Goal: Information Seeking & Learning: Learn about a topic

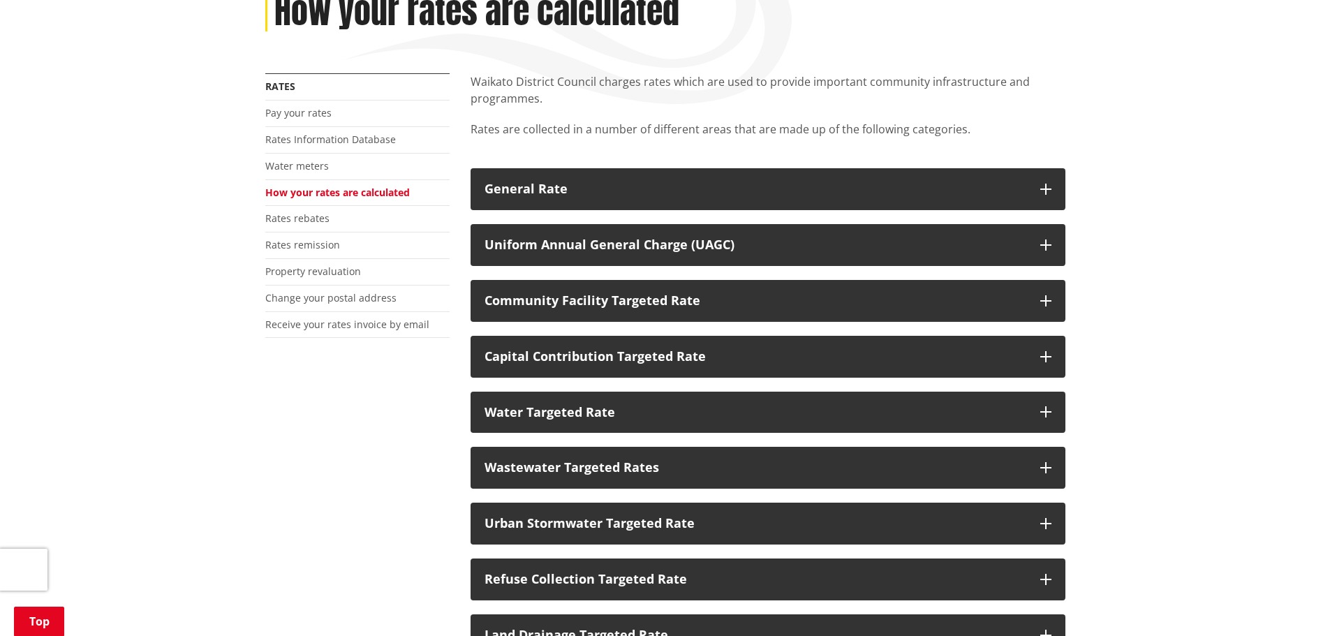
scroll to position [210, 0]
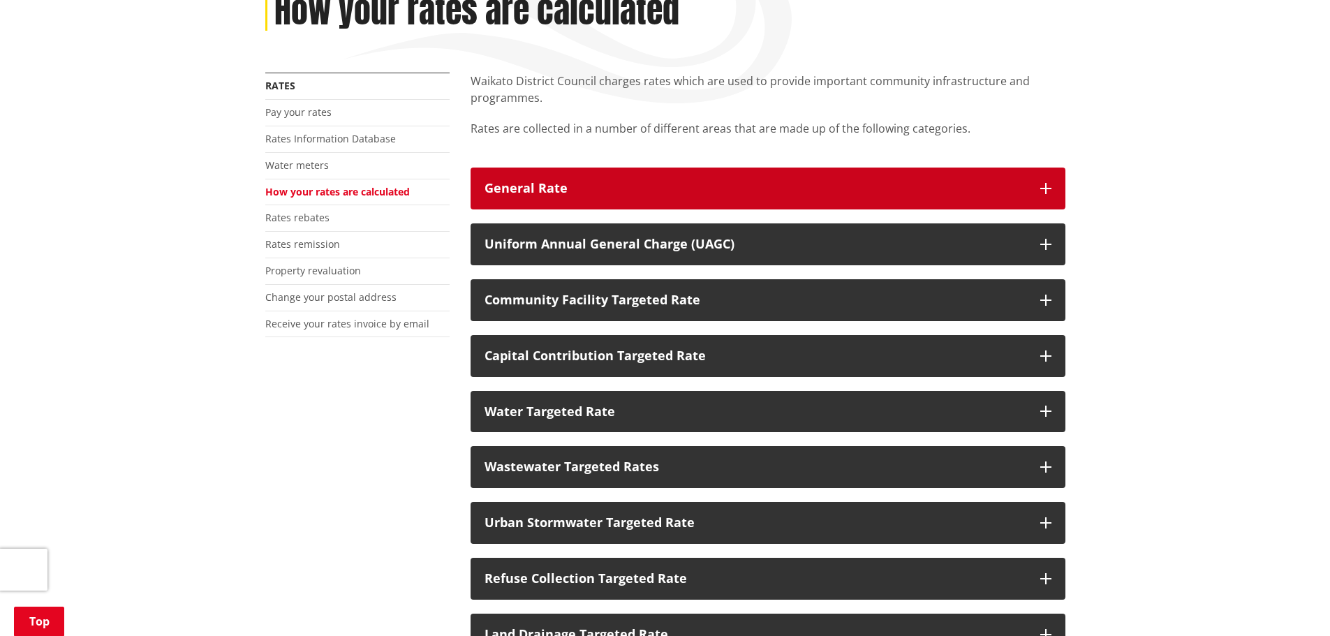
click at [603, 180] on button "General Rate" at bounding box center [768, 189] width 595 height 42
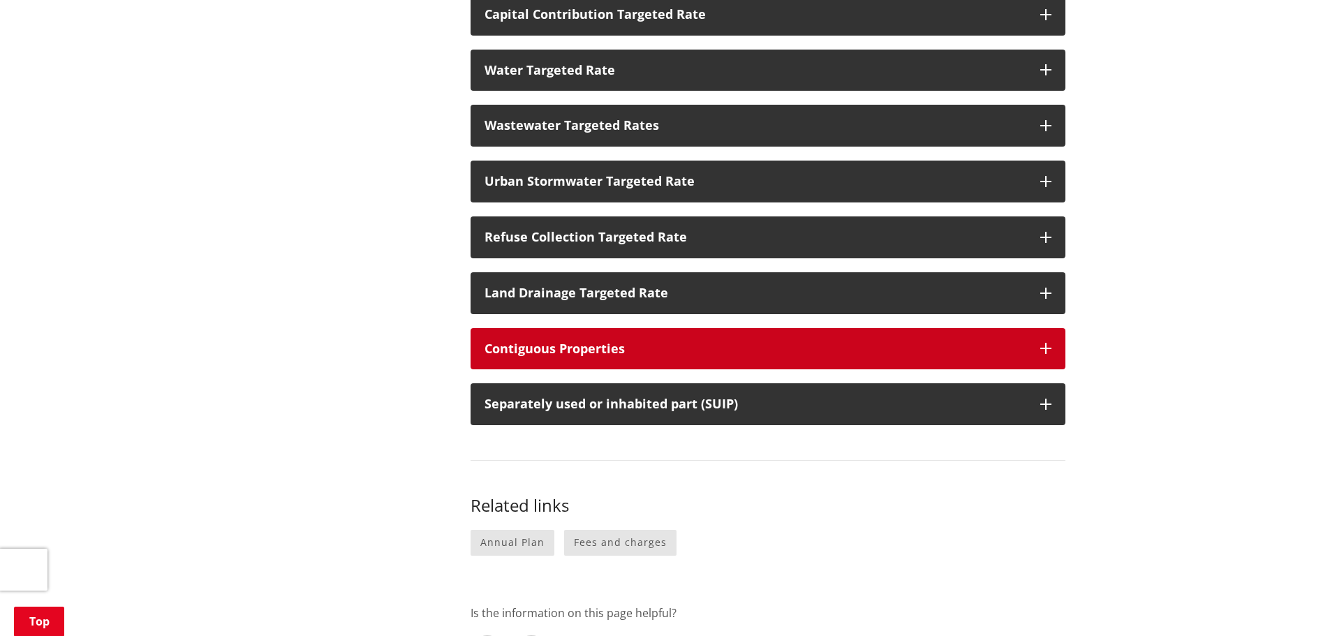
scroll to position [559, 0]
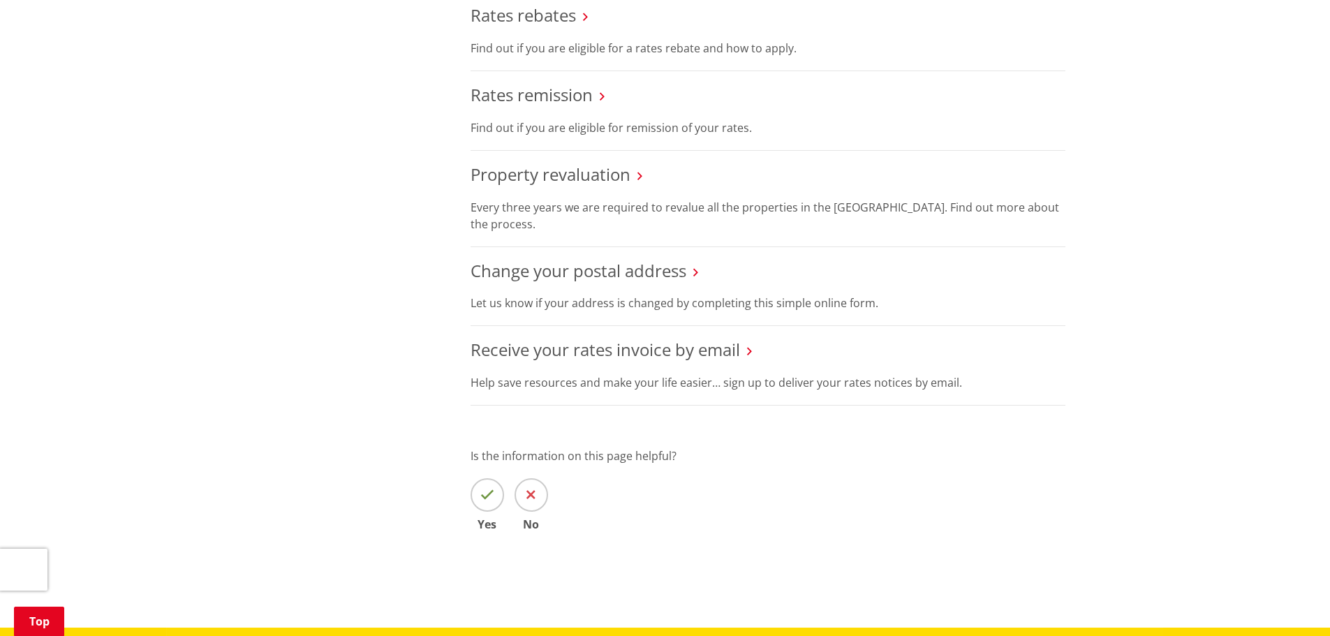
scroll to position [838, 0]
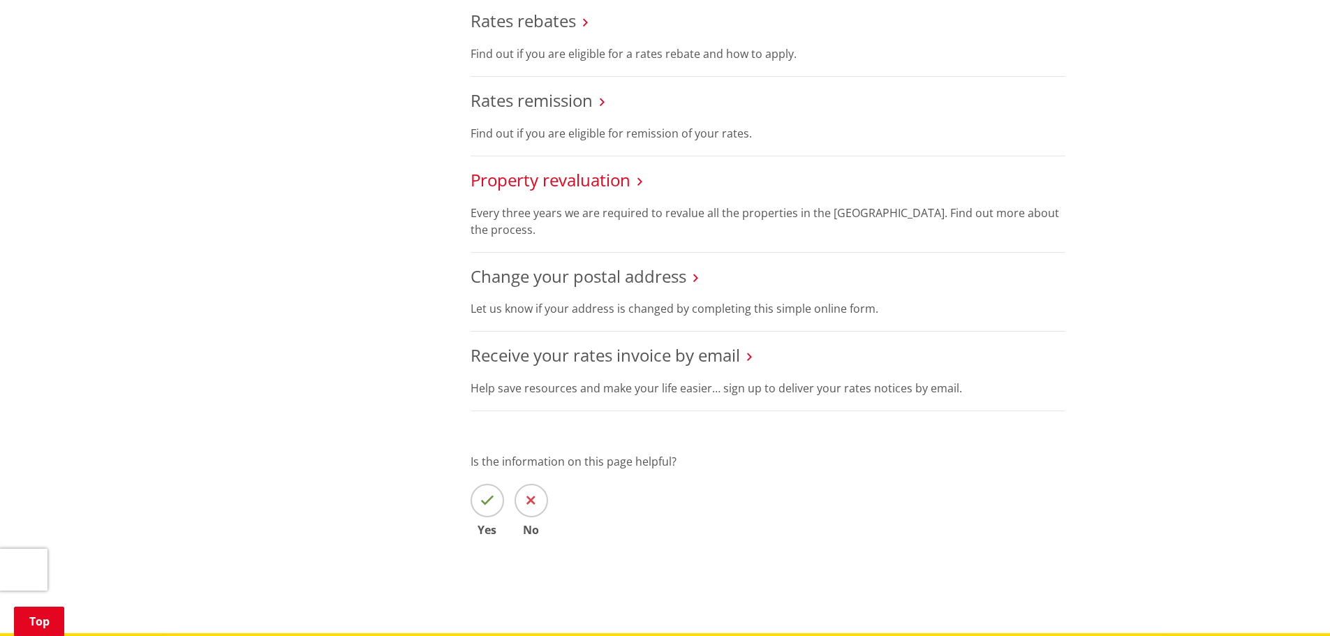
click at [544, 183] on link "Property revaluation" at bounding box center [551, 179] width 160 height 23
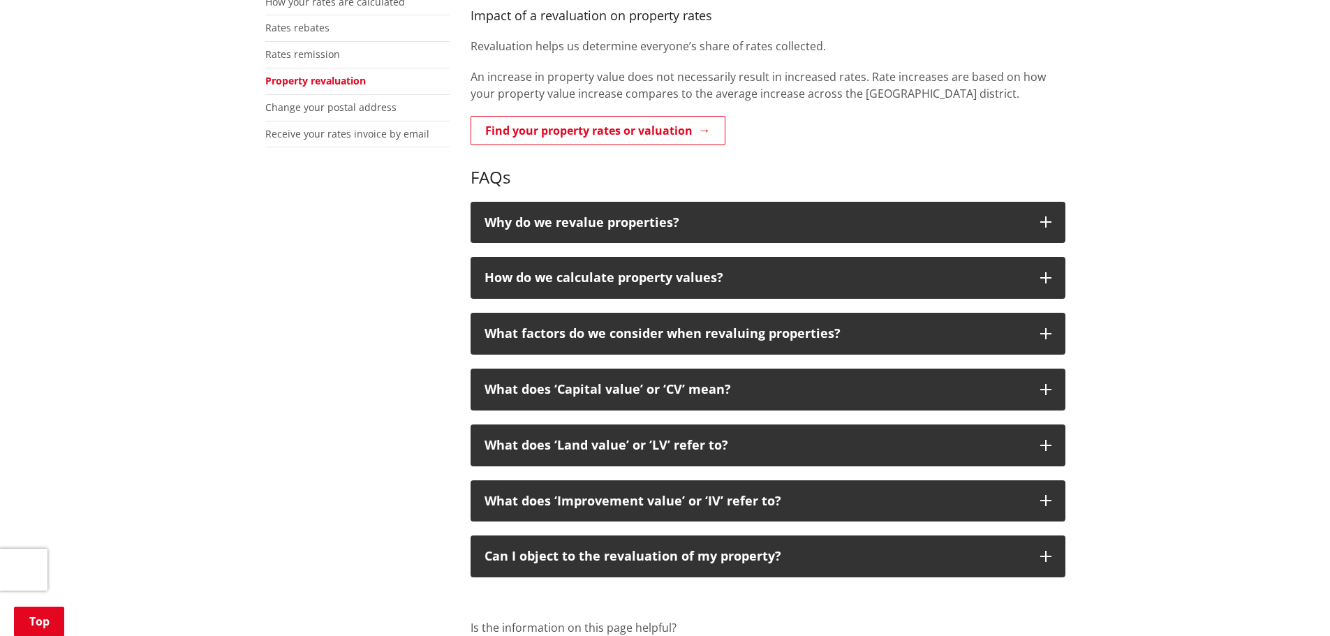
scroll to position [419, 0]
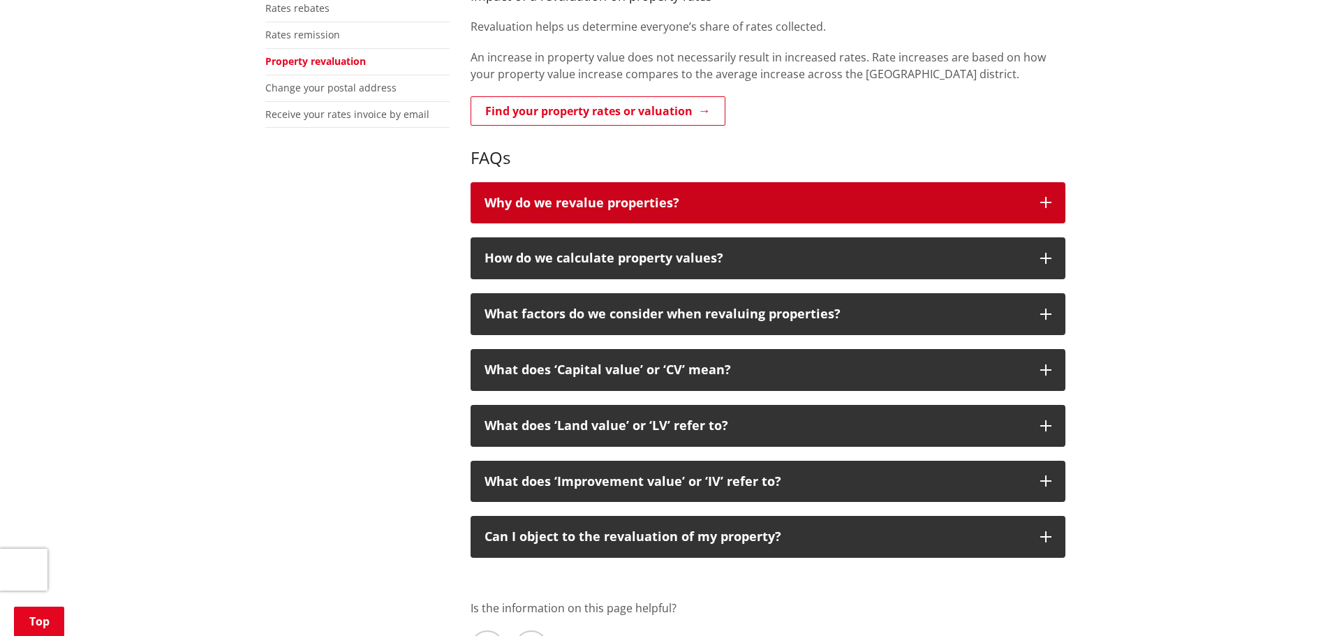
click at [568, 204] on p "Why do we revalue properties?" at bounding box center [756, 203] width 542 height 14
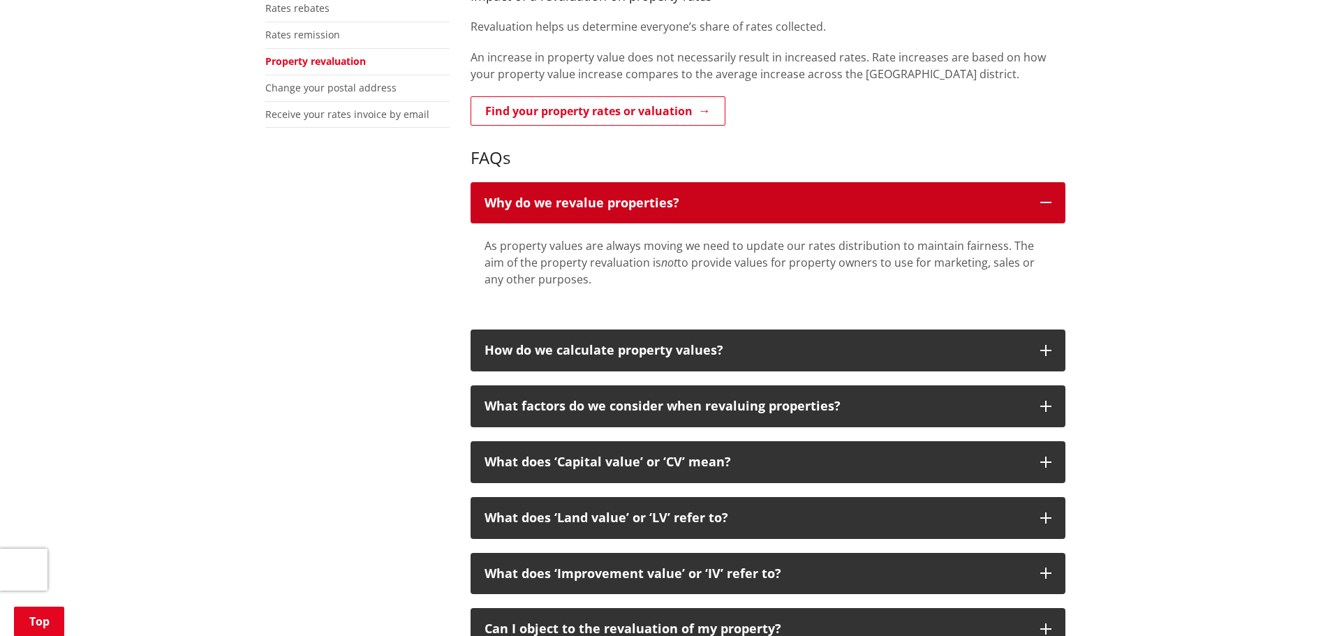
click at [568, 204] on p "Why do we revalue properties?" at bounding box center [756, 203] width 542 height 14
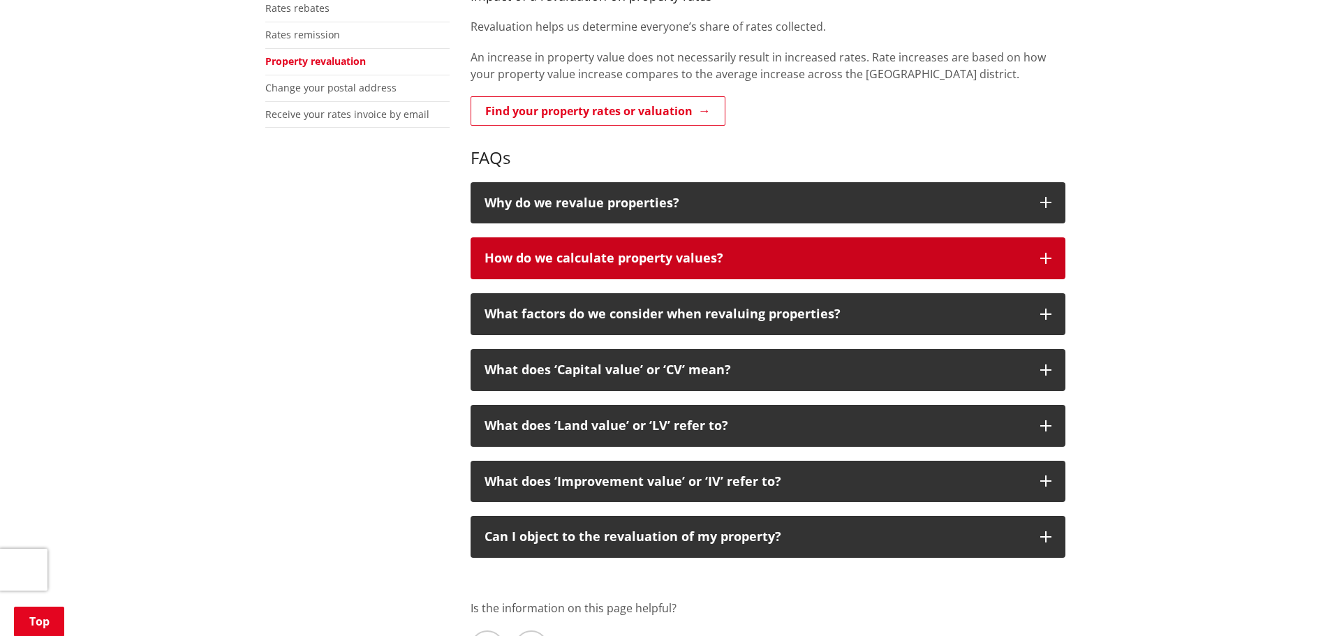
click at [588, 245] on button "How do we calculate property values?" at bounding box center [768, 258] width 595 height 42
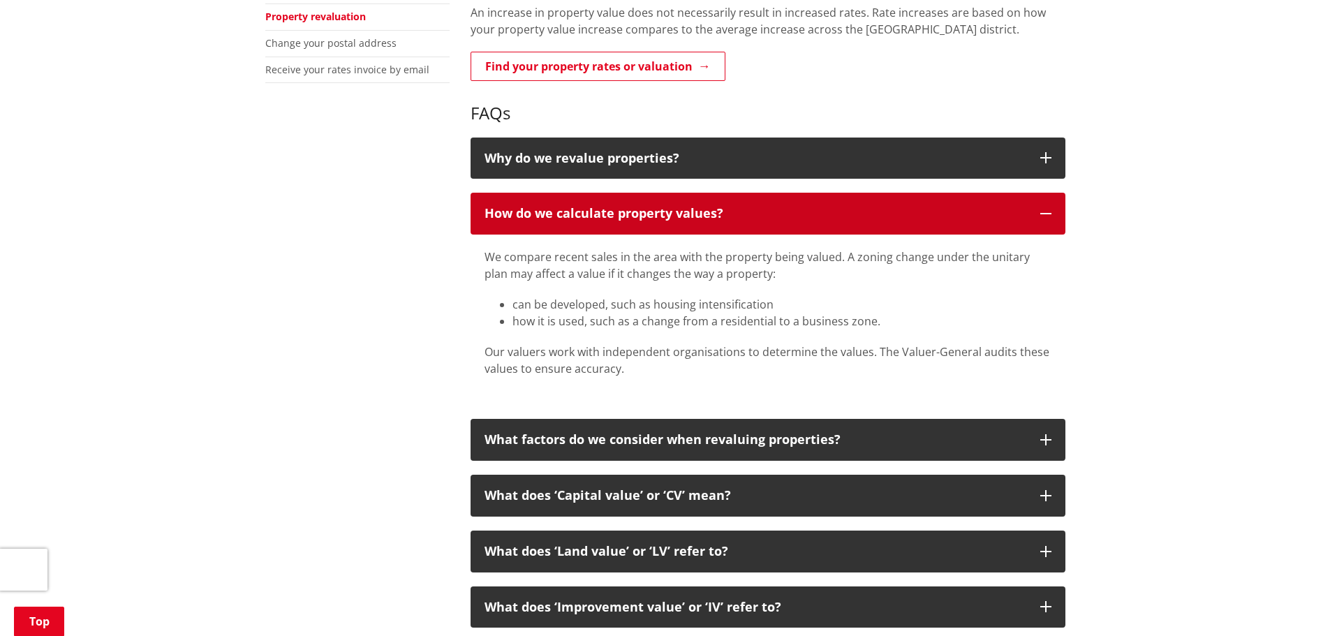
scroll to position [698, 0]
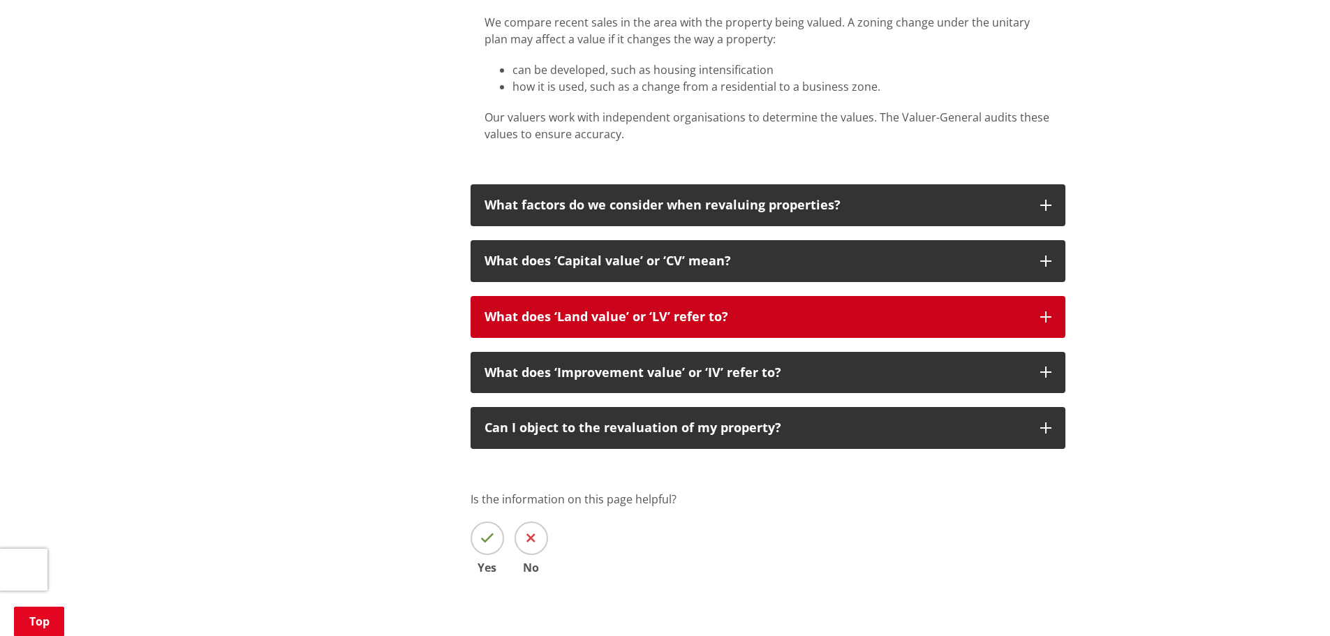
click at [581, 325] on button "What does ‘Land value’ or ‘LV’ refer to?" at bounding box center [768, 317] width 595 height 42
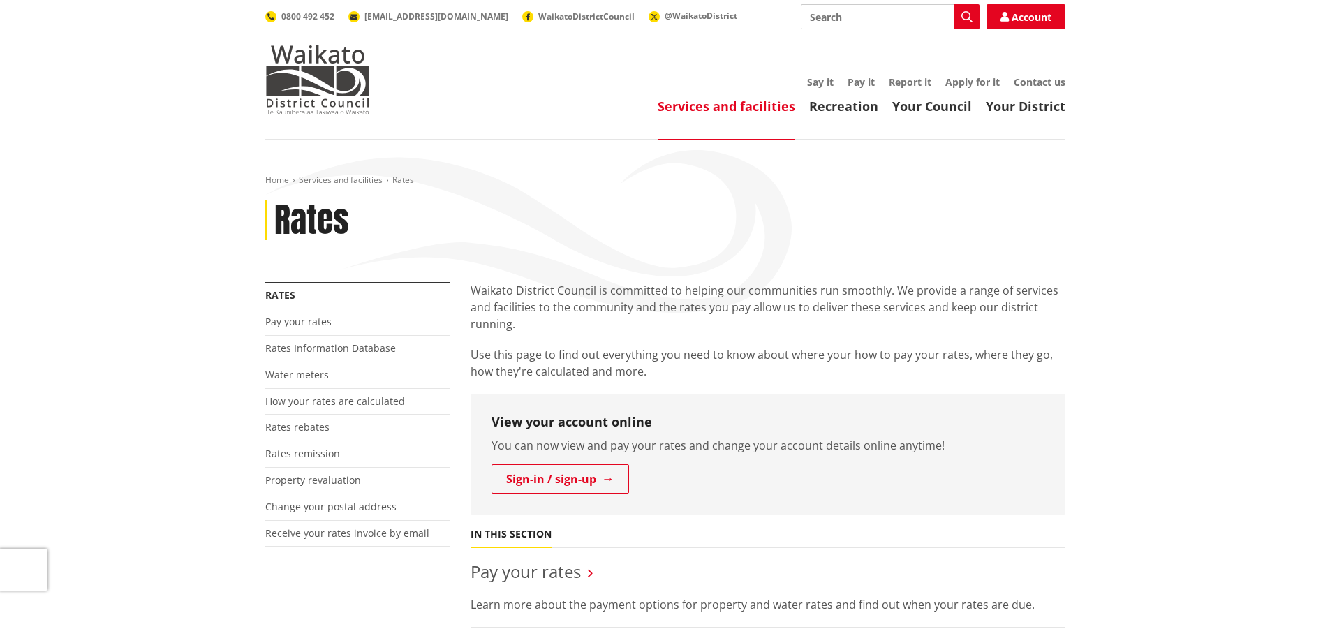
scroll to position [838, 0]
